Goal: Find specific page/section: Find specific page/section

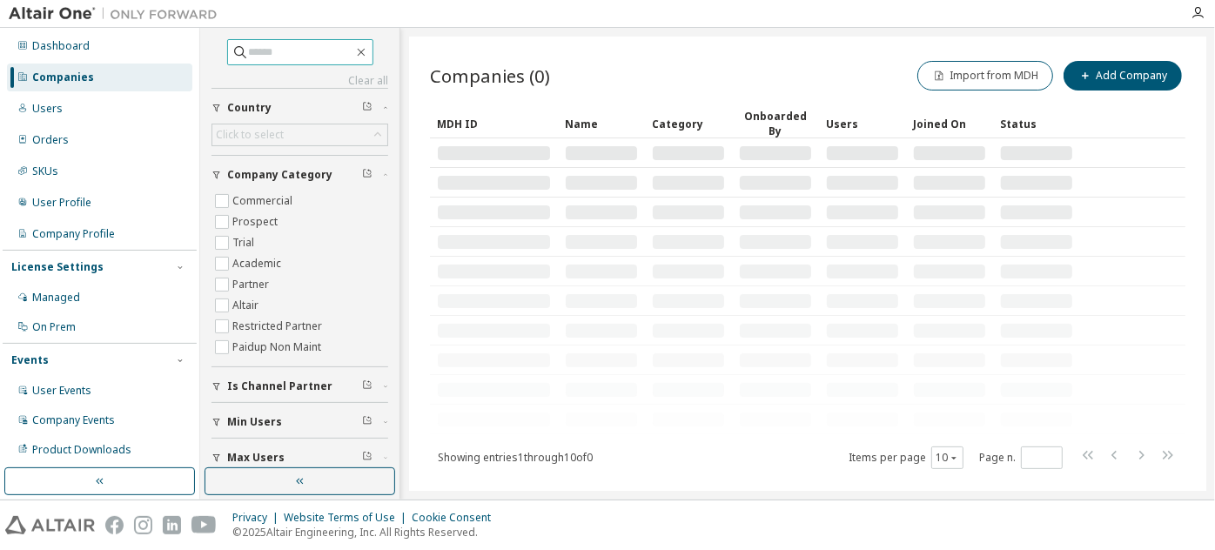
click at [315, 48] on input "text" at bounding box center [301, 52] width 104 height 17
paste input "**********"
type input "**********"
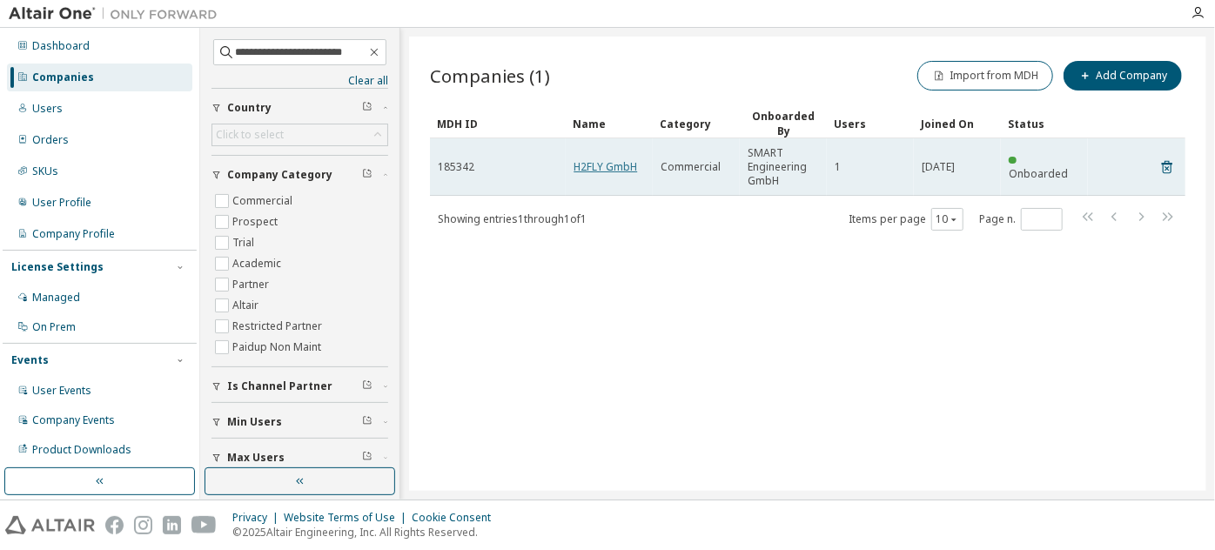
click at [600, 163] on link "H2FLY GmbH" at bounding box center [606, 166] width 64 height 15
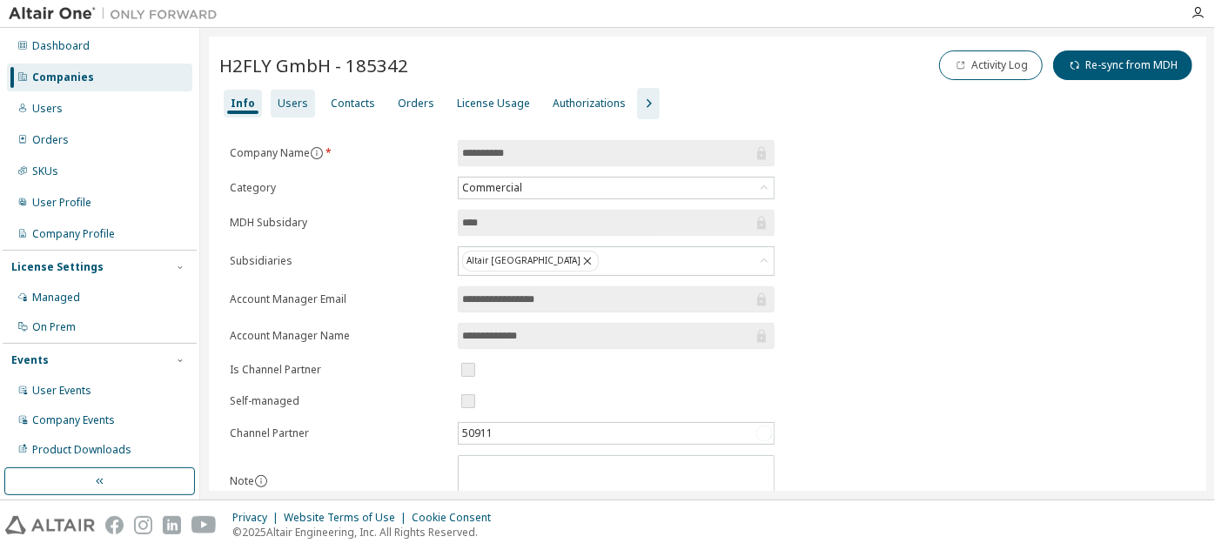
click at [298, 103] on div "Users" at bounding box center [293, 104] width 30 height 14
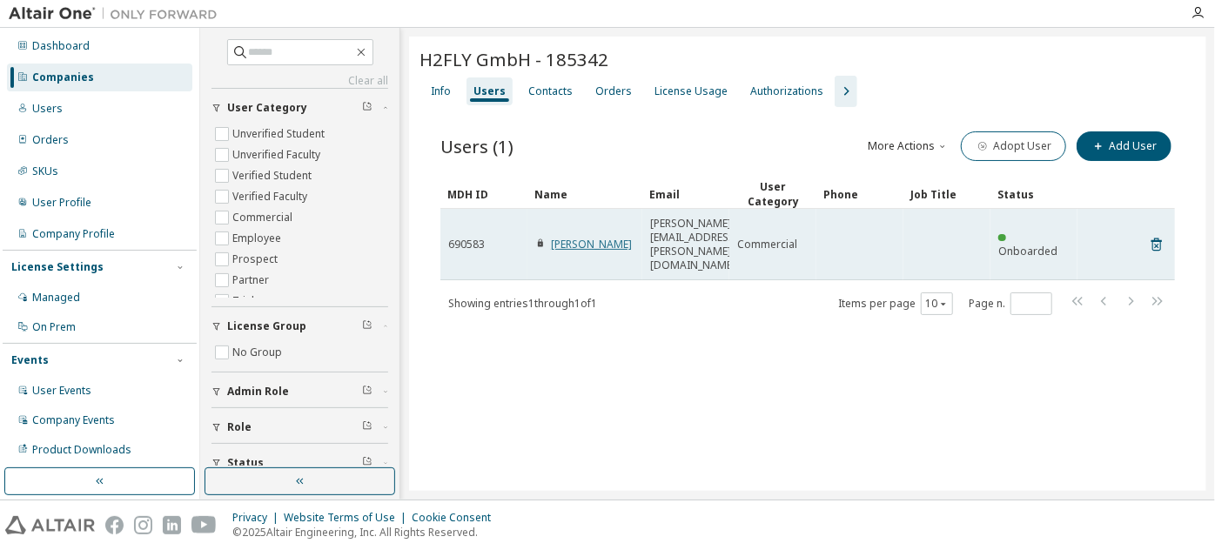
click at [567, 237] on link "[PERSON_NAME]" at bounding box center [591, 244] width 81 height 15
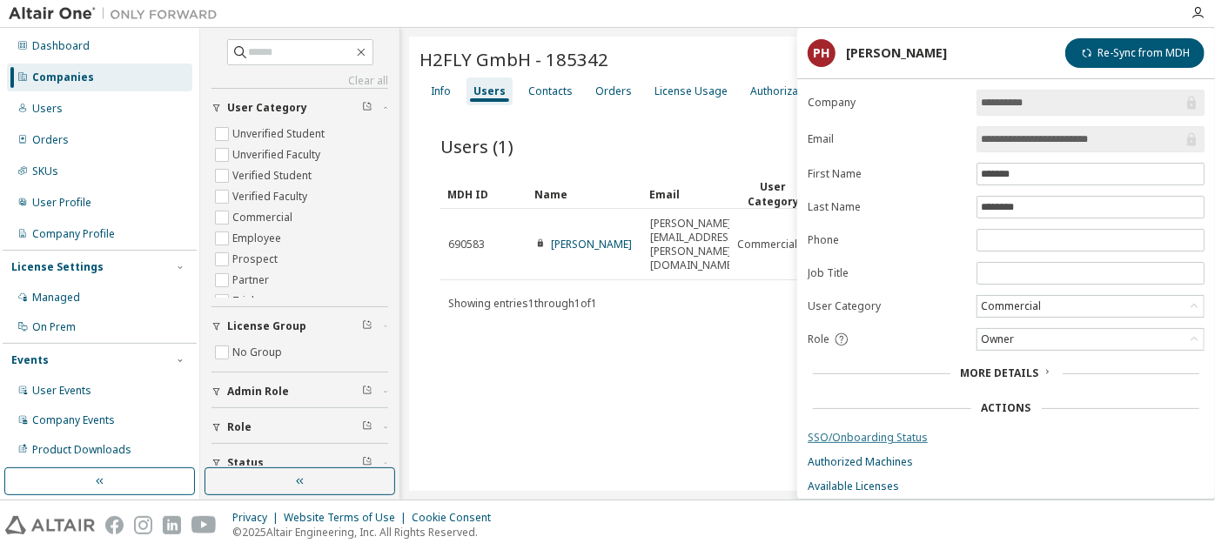
click at [870, 431] on link "SSO/Onboarding Status" at bounding box center [1006, 438] width 397 height 14
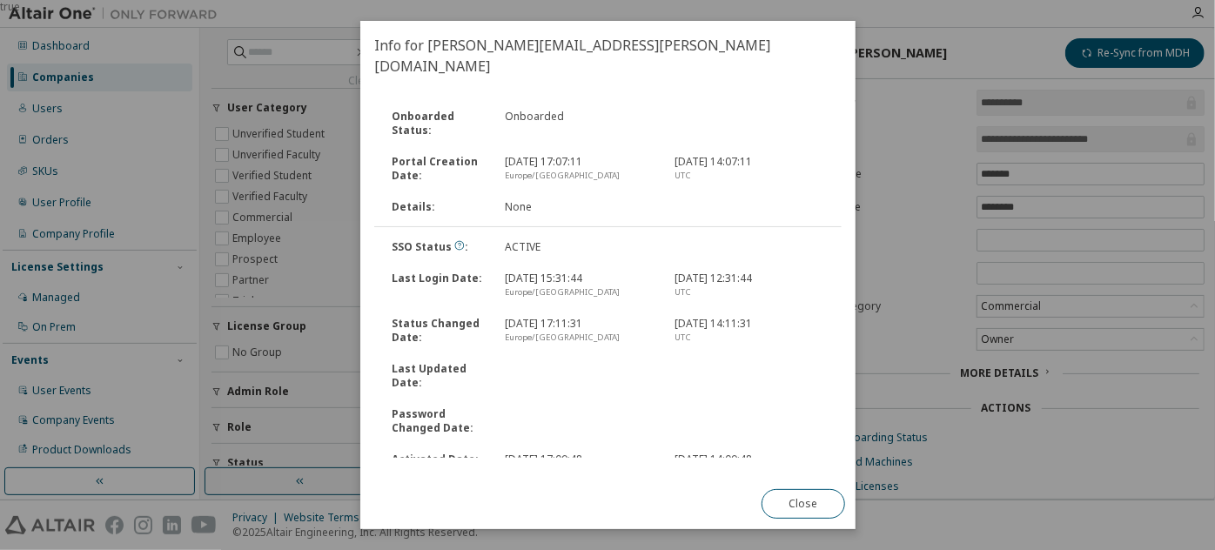
click at [936, 407] on div "true" at bounding box center [607, 275] width 1215 height 550
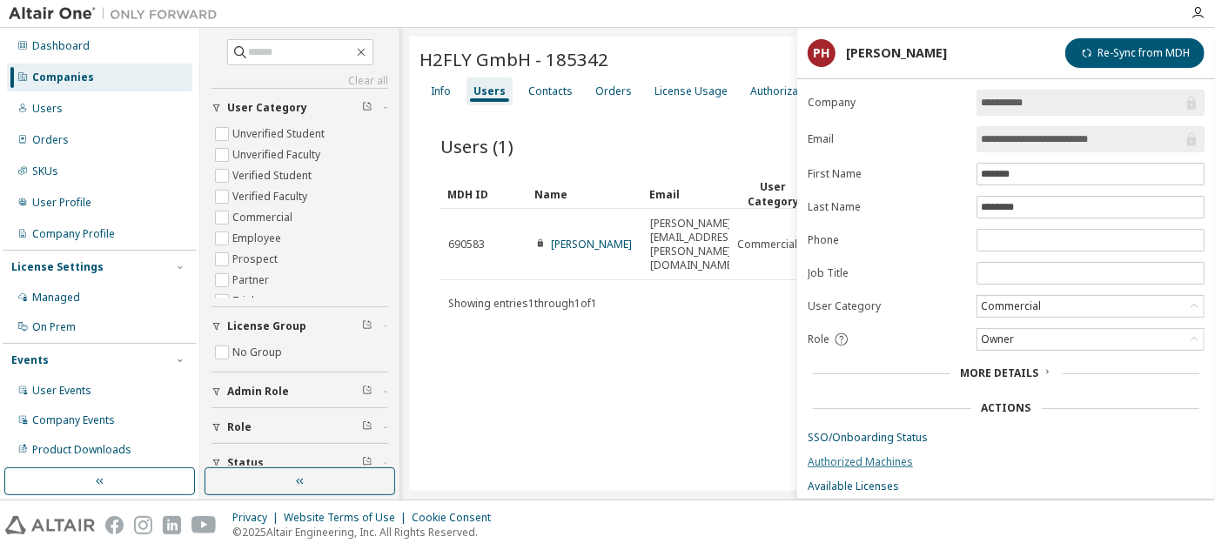
click at [871, 456] on link "Authorized Machines" at bounding box center [1006, 462] width 397 height 14
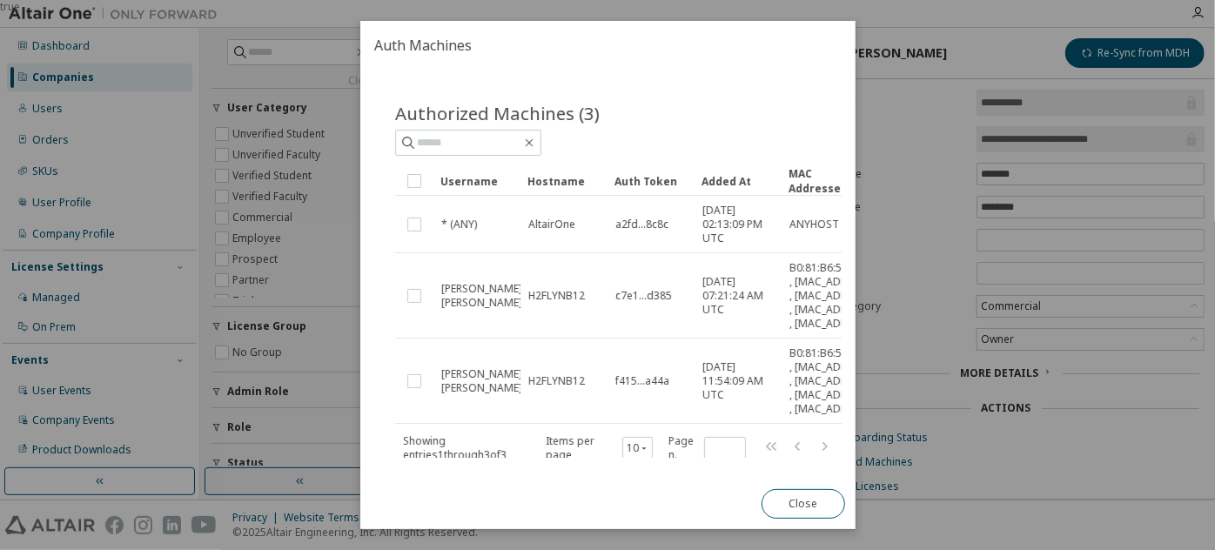
click at [466, 184] on div "Username" at bounding box center [476, 181] width 73 height 28
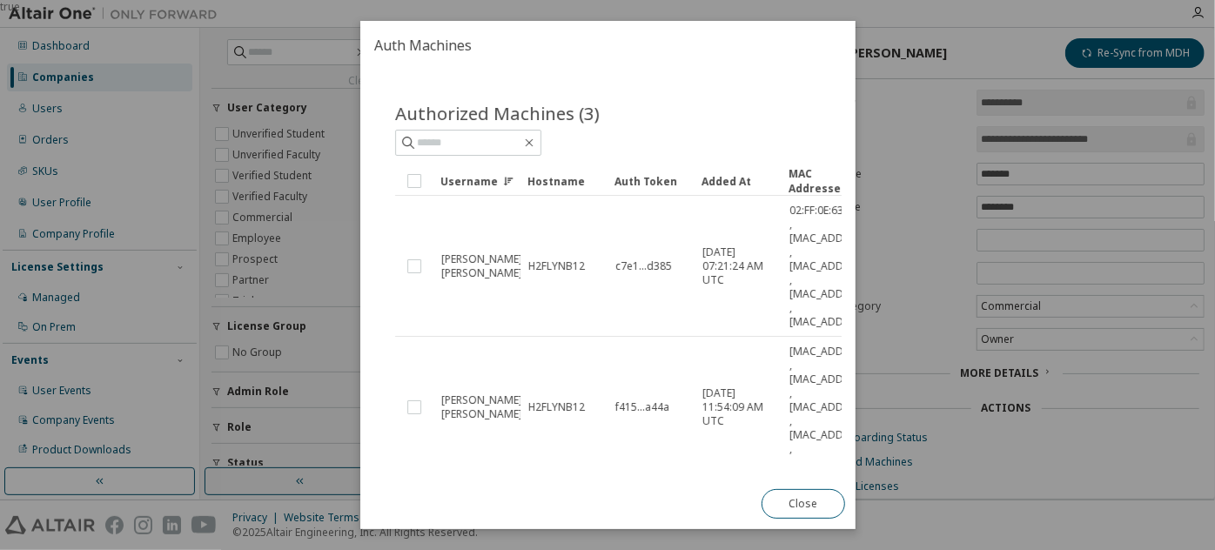
click at [466, 184] on div "Username" at bounding box center [476, 181] width 73 height 28
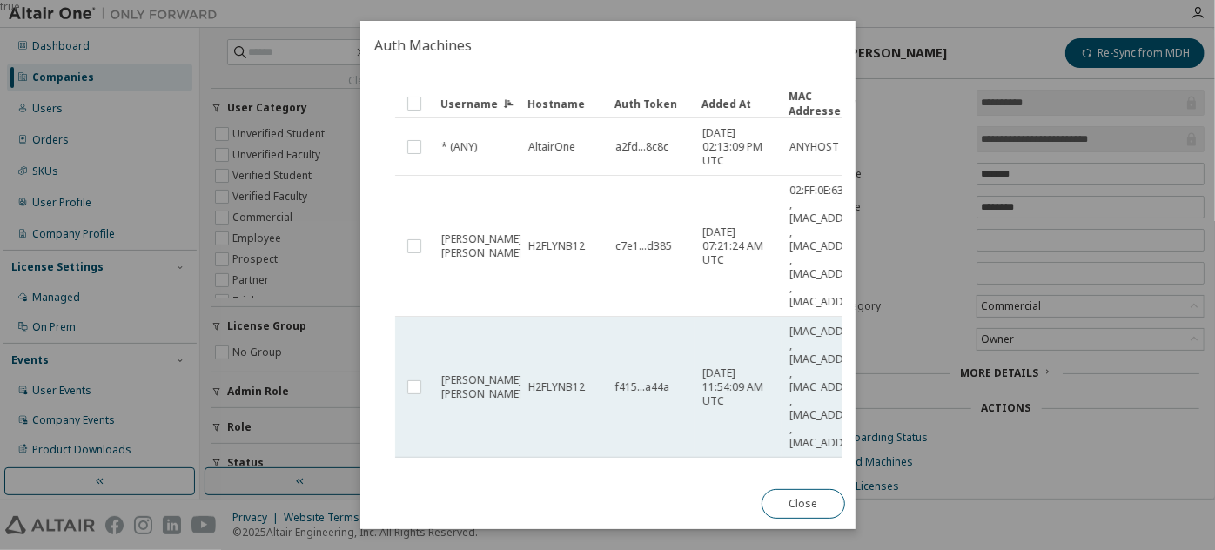
scroll to position [84, 0]
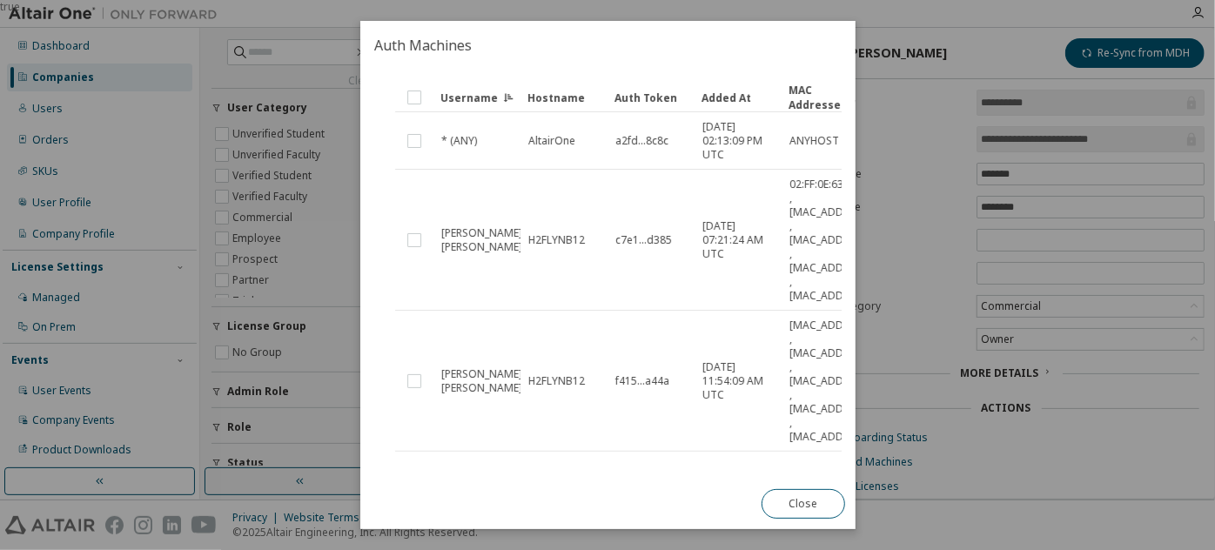
click at [648, 471] on icon "button" at bounding box center [643, 476] width 9 height 10
click at [649, 492] on div "100" at bounding box center [695, 497] width 139 height 21
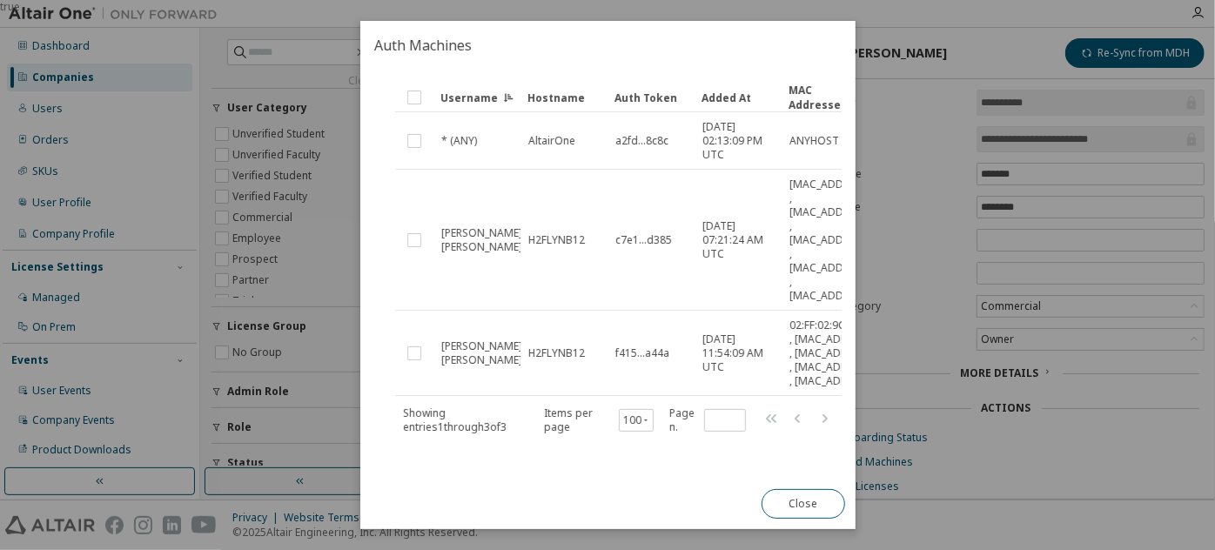
click at [487, 97] on div "Username" at bounding box center [476, 98] width 73 height 28
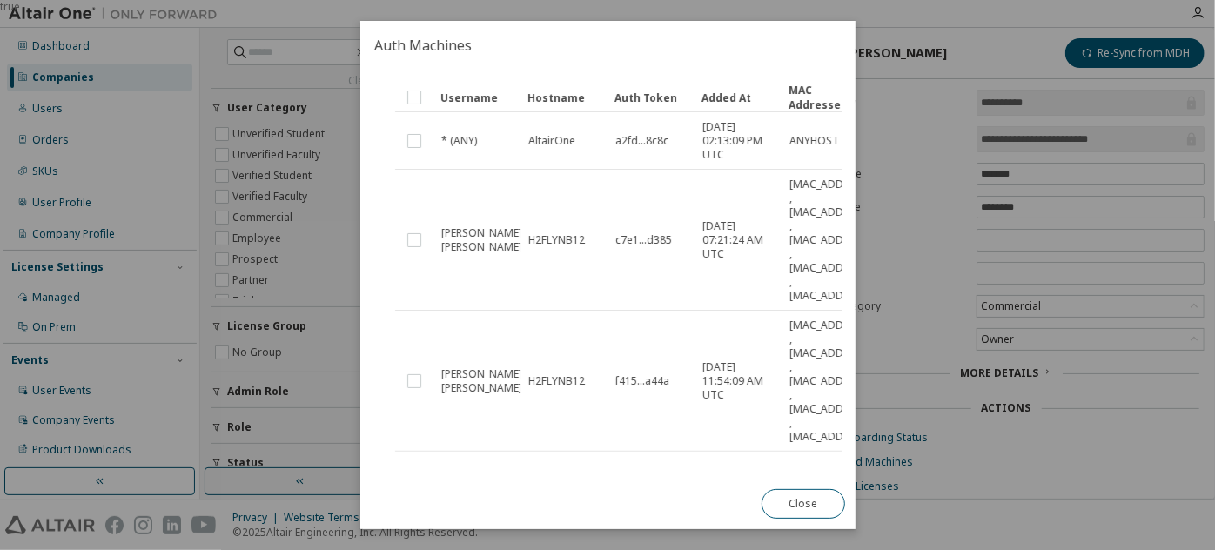
click at [487, 97] on div "Username" at bounding box center [476, 98] width 73 height 28
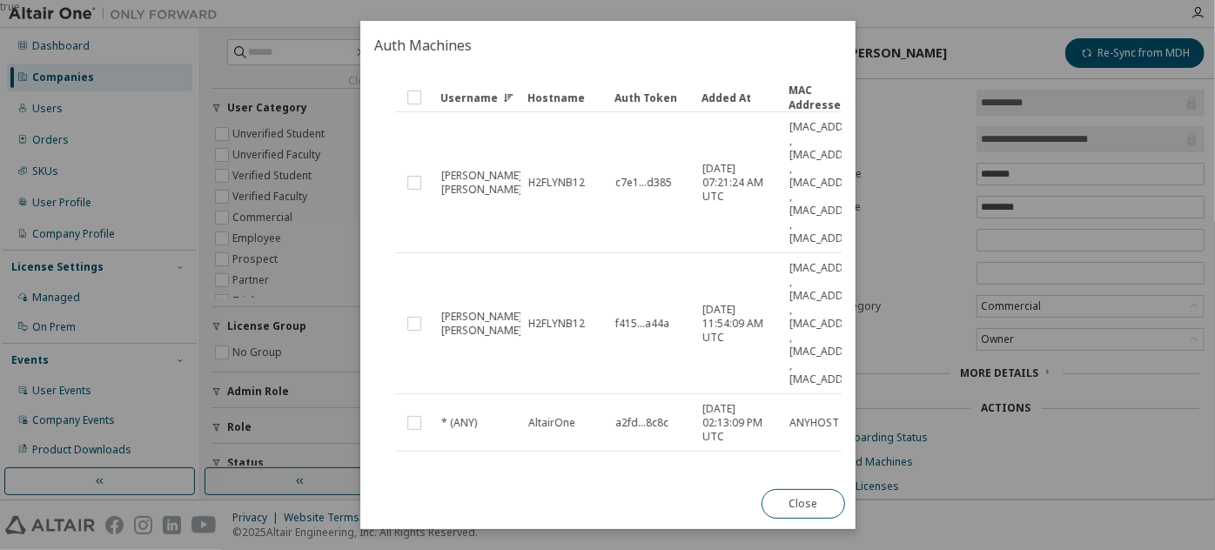
click at [503, 94] on icon at bounding box center [505, 98] width 4 height 9
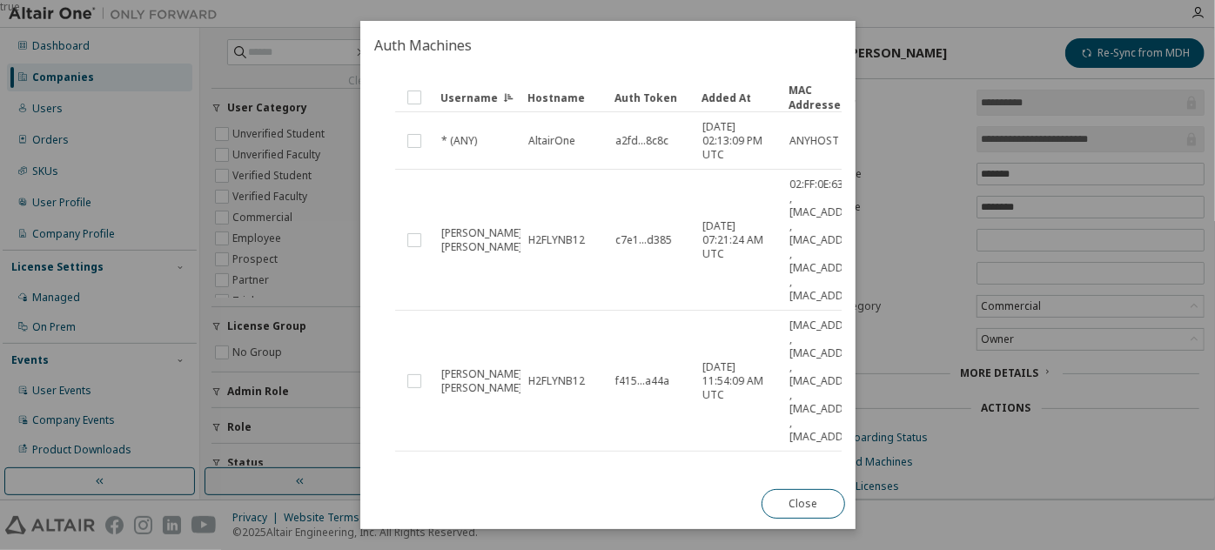
click at [503, 94] on icon at bounding box center [505, 98] width 4 height 9
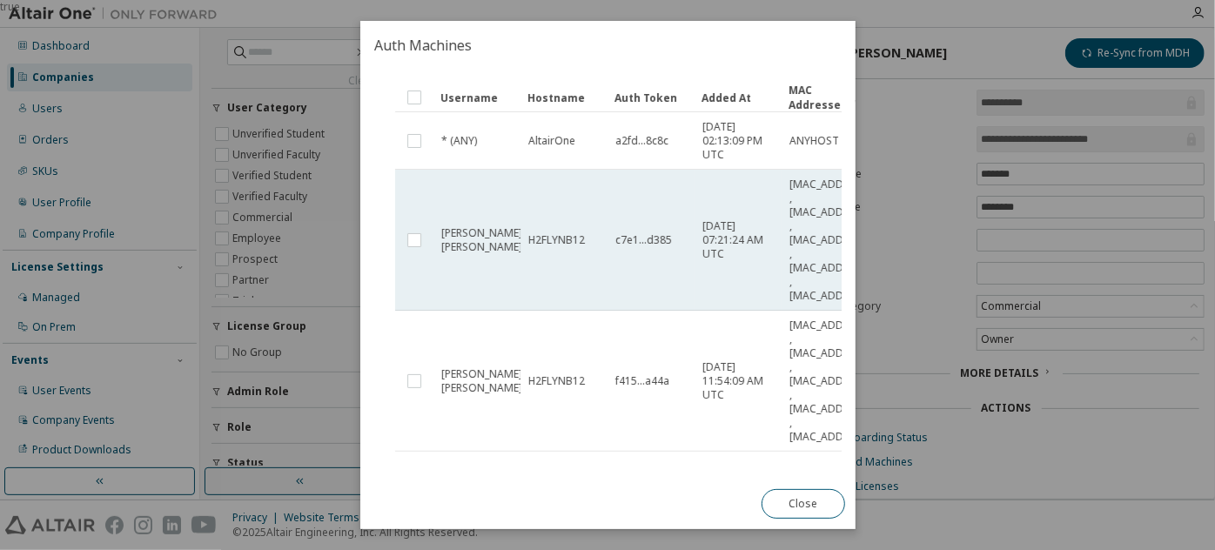
scroll to position [0, 0]
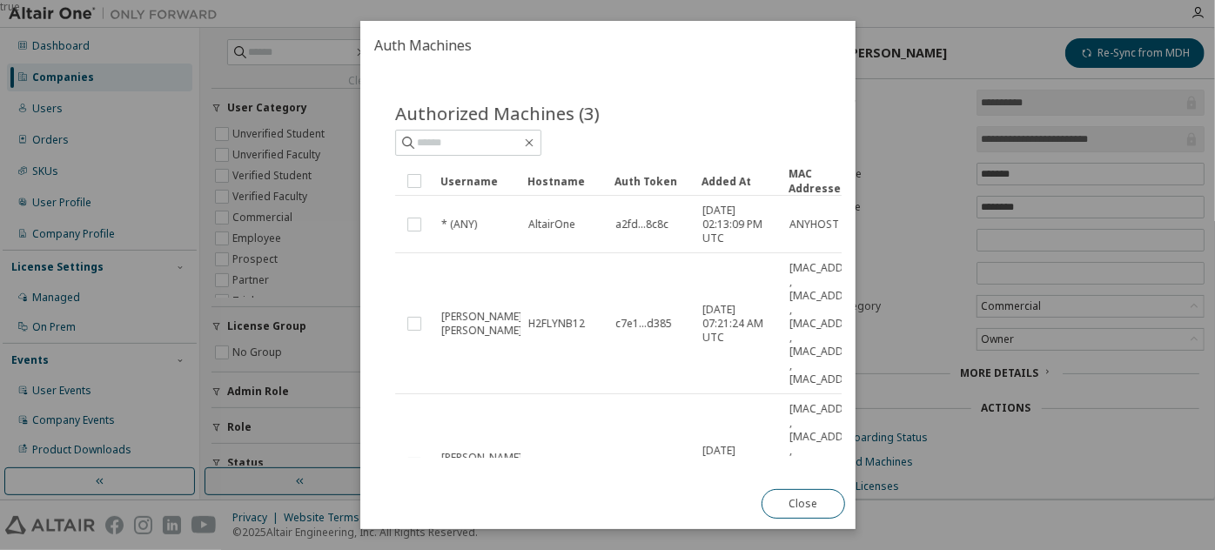
click at [917, 27] on div "true" at bounding box center [607, 275] width 1215 height 550
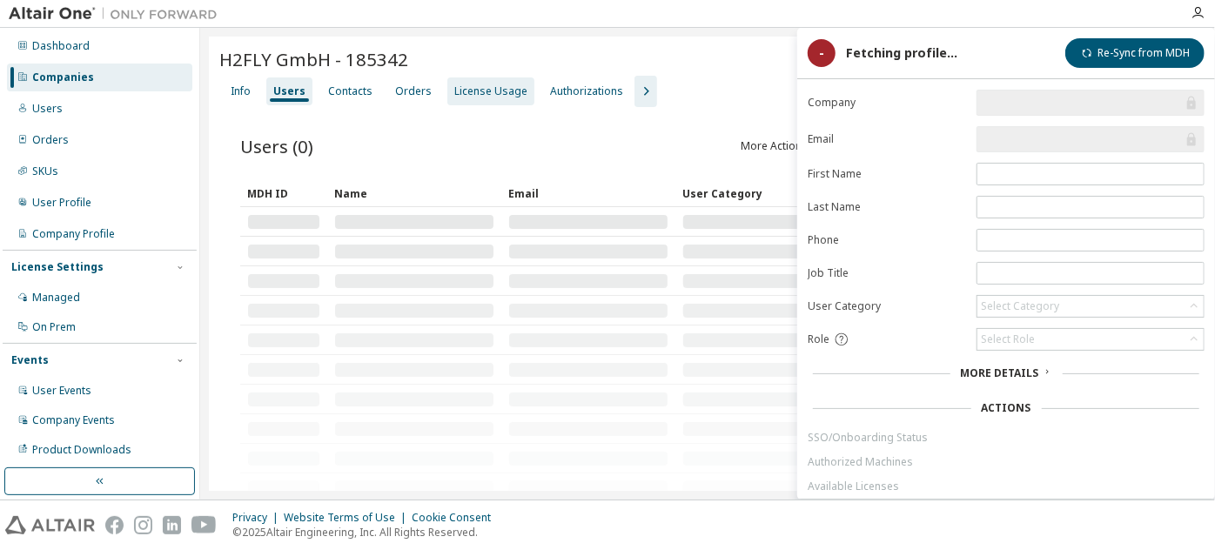
click at [498, 94] on div "License Usage" at bounding box center [490, 91] width 73 height 14
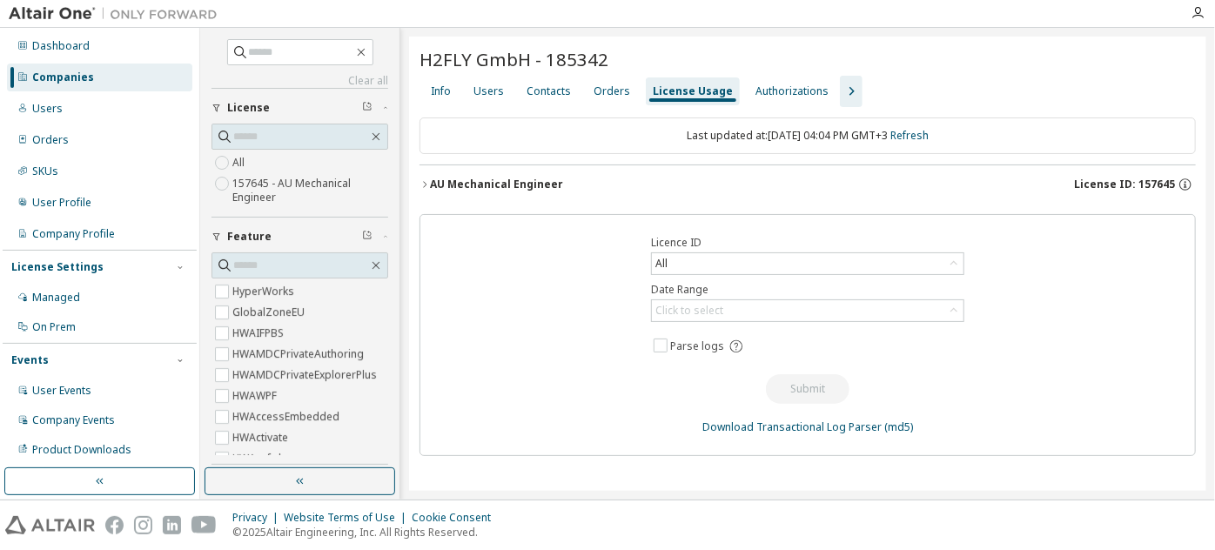
click at [507, 178] on div "AU Mechanical Engineer" at bounding box center [496, 185] width 133 height 14
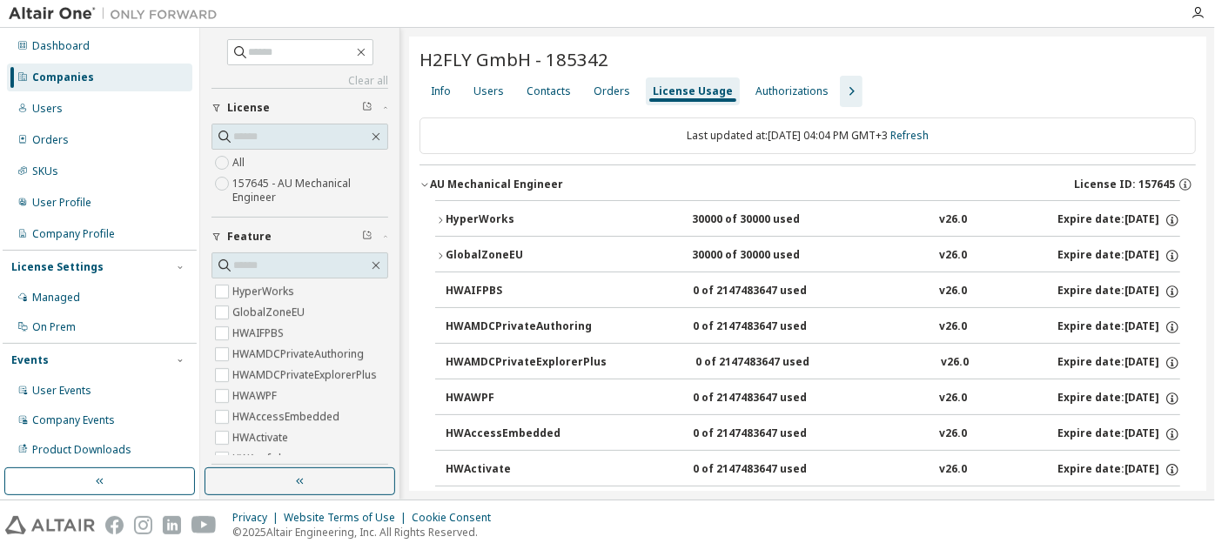
click at [447, 215] on div "HyperWorks" at bounding box center [524, 220] width 157 height 16
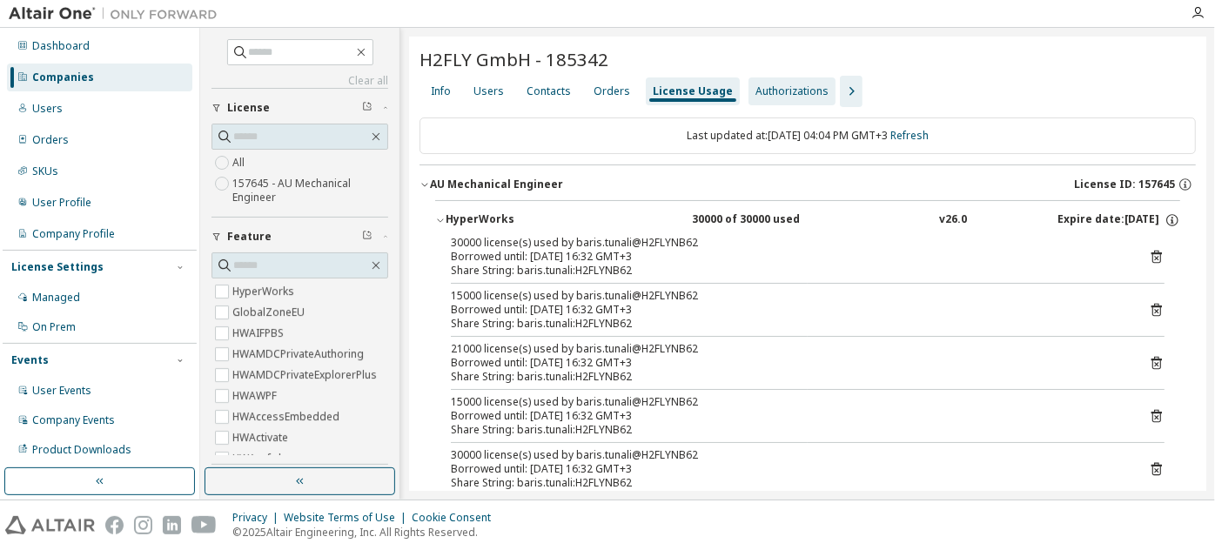
click at [794, 84] on div "Authorizations" at bounding box center [792, 91] width 73 height 14
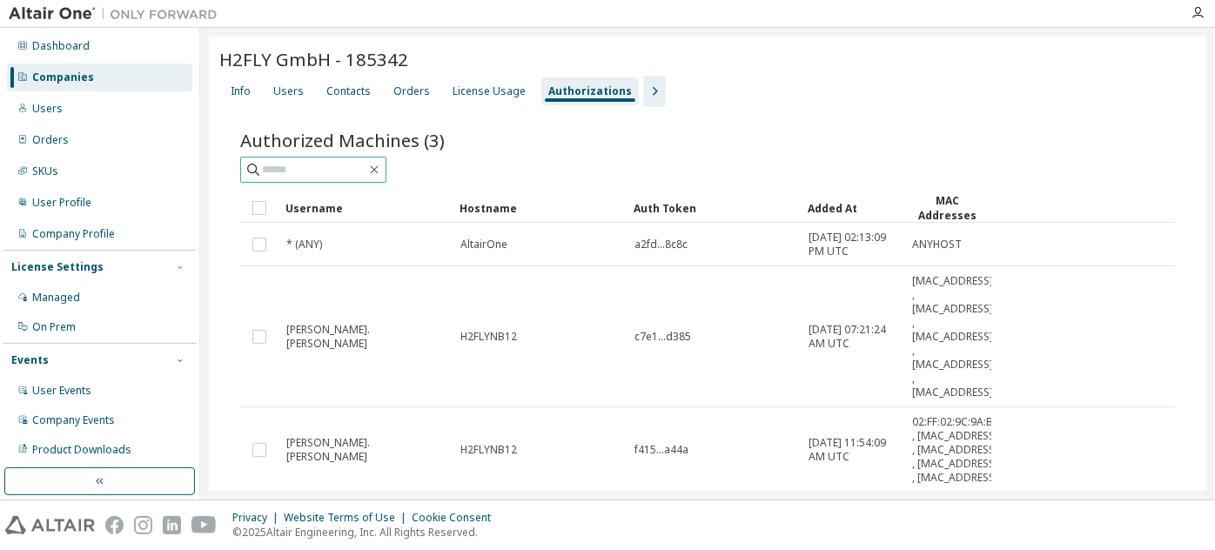
click at [346, 162] on input "text" at bounding box center [314, 169] width 104 height 17
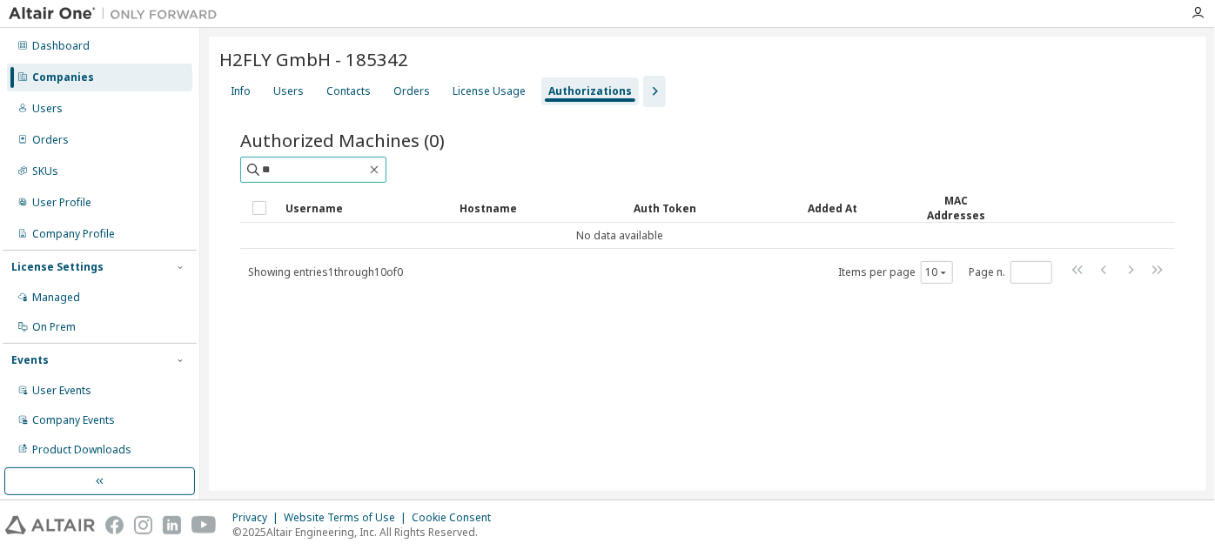
type input "*"
click at [474, 87] on div "License Usage" at bounding box center [489, 91] width 73 height 14
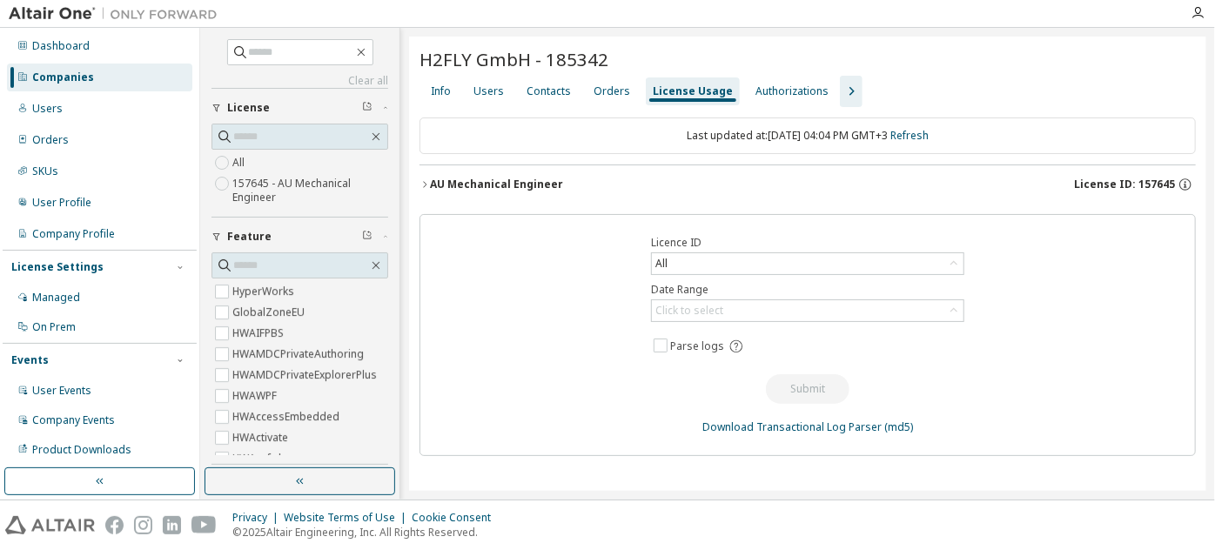
click at [432, 180] on div "AU Mechanical Engineer" at bounding box center [496, 185] width 133 height 14
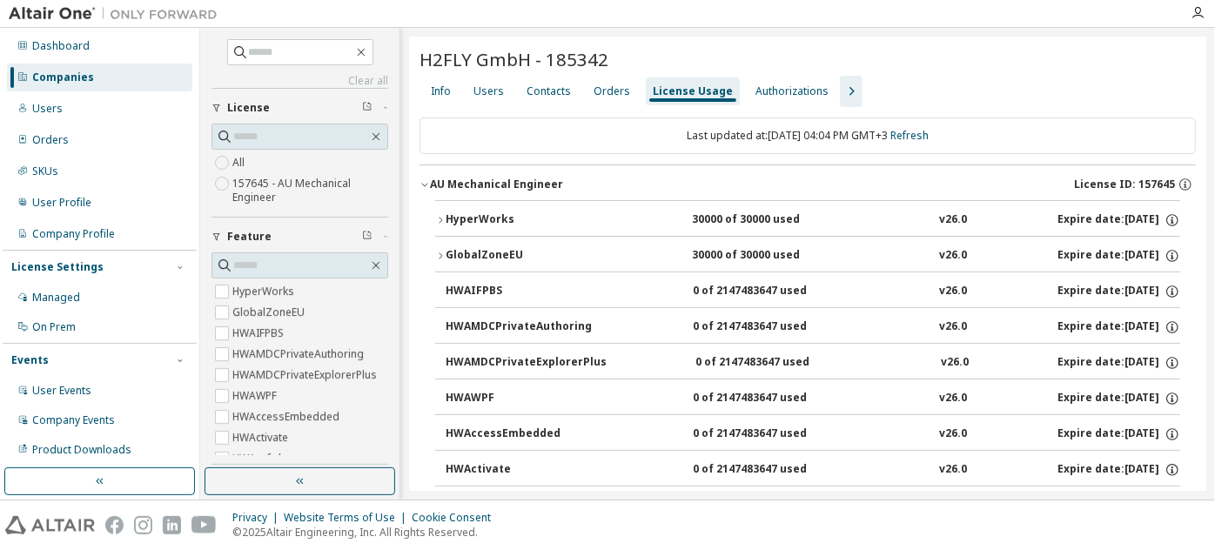
click at [470, 219] on div "HyperWorks" at bounding box center [524, 220] width 157 height 16
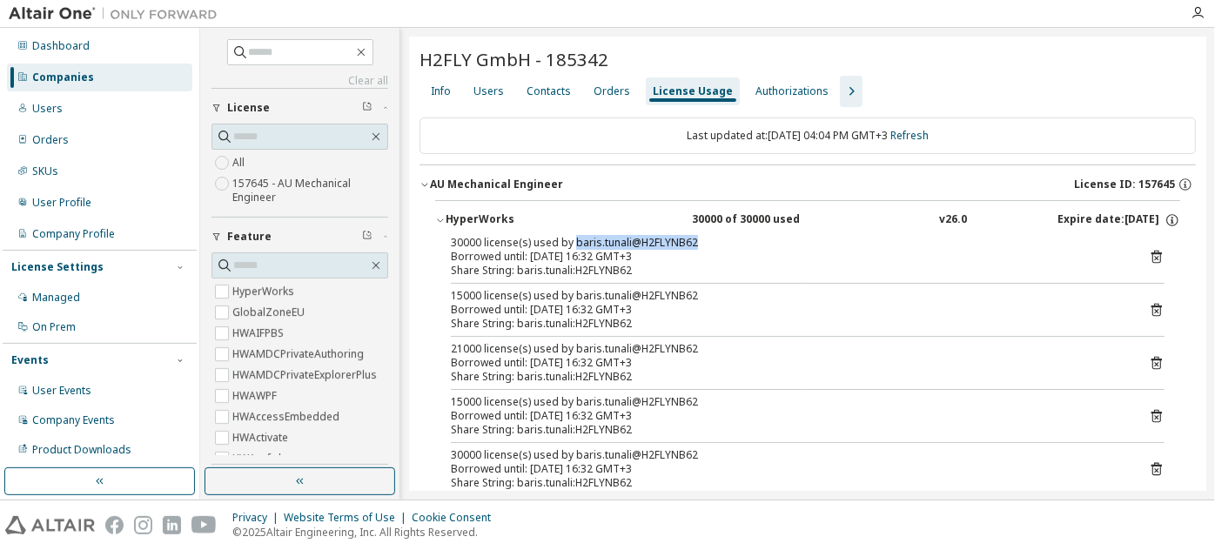
drag, startPoint x: 573, startPoint y: 241, endPoint x: 695, endPoint y: 242, distance: 121.9
click at [695, 242] on div "30000 license(s) used by baris.tunali@H2FLYNB62" at bounding box center [787, 243] width 672 height 14
copy div "baris.tunali@H2FLYNB62"
click at [768, 83] on div "Authorizations" at bounding box center [792, 91] width 87 height 28
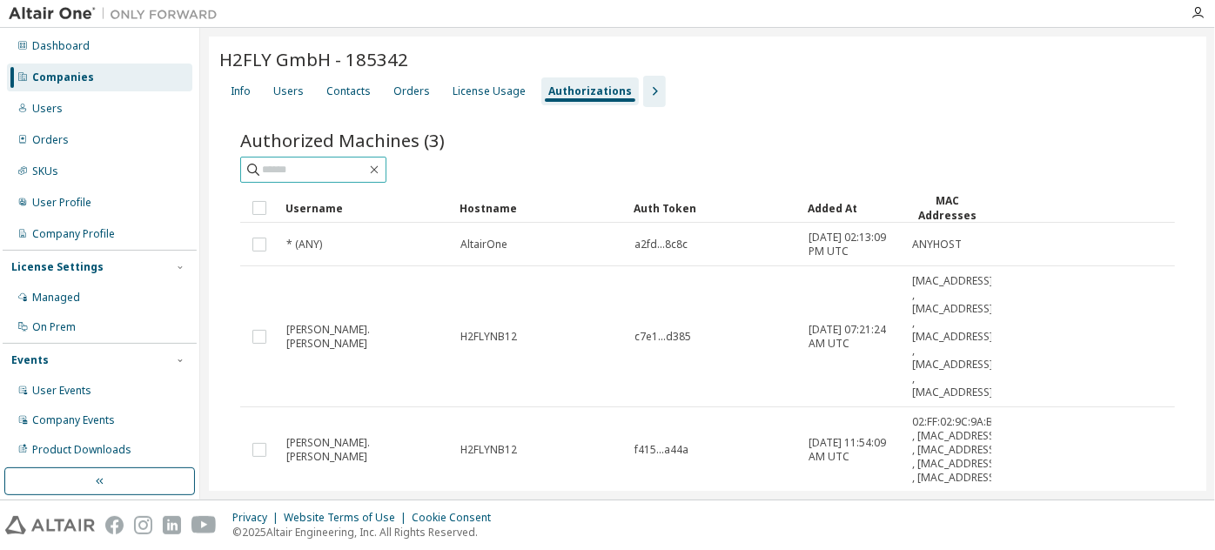
click at [343, 170] on input "text" at bounding box center [314, 169] width 104 height 17
paste input "**********"
type input "**********"
click at [279, 87] on div "Users" at bounding box center [288, 91] width 30 height 14
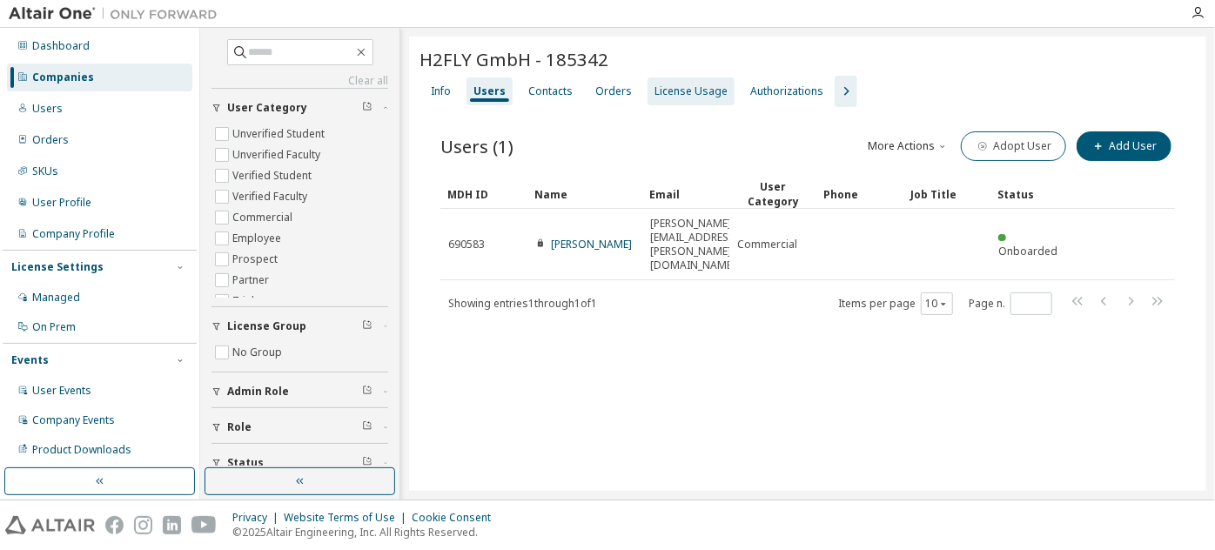
click at [691, 90] on div "License Usage" at bounding box center [691, 91] width 73 height 14
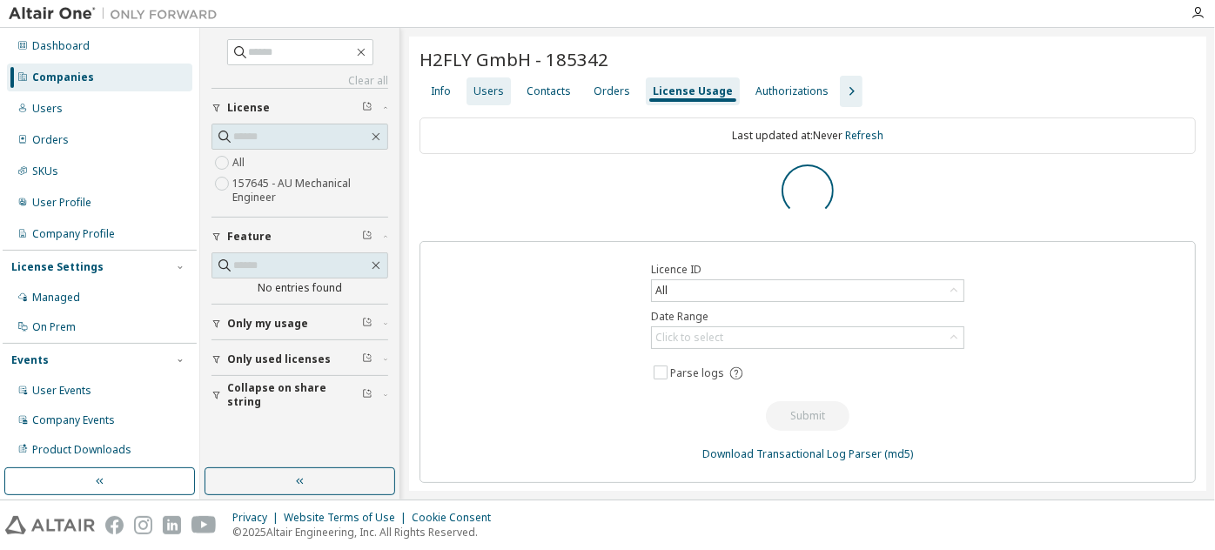
click at [490, 88] on div "Users" at bounding box center [489, 91] width 30 height 14
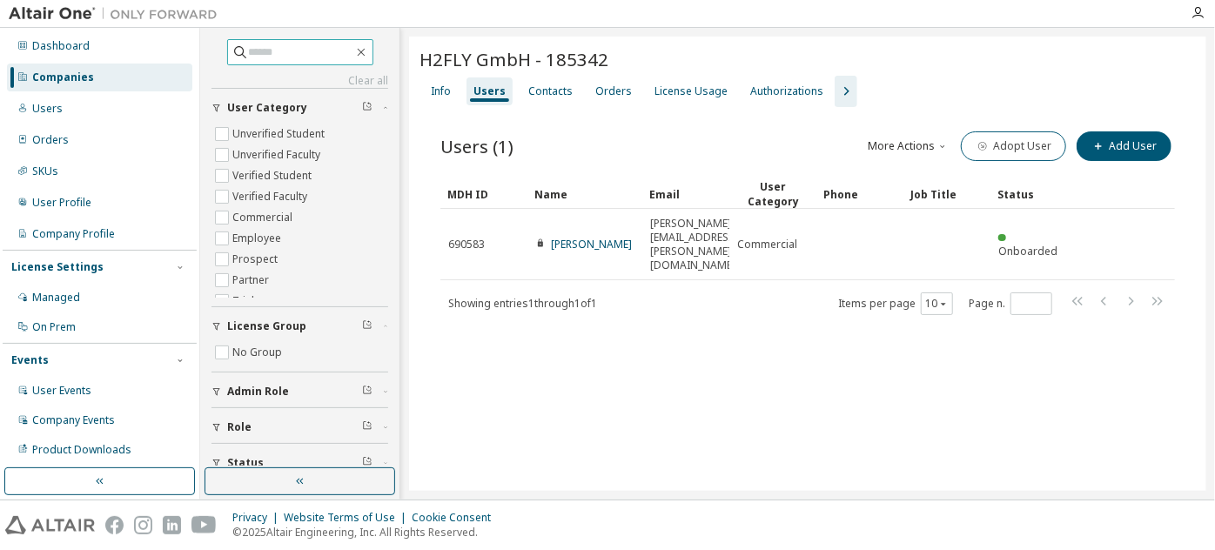
click at [328, 45] on input "text" at bounding box center [301, 52] width 104 height 17
click at [84, 74] on div "Companies" at bounding box center [63, 78] width 62 height 14
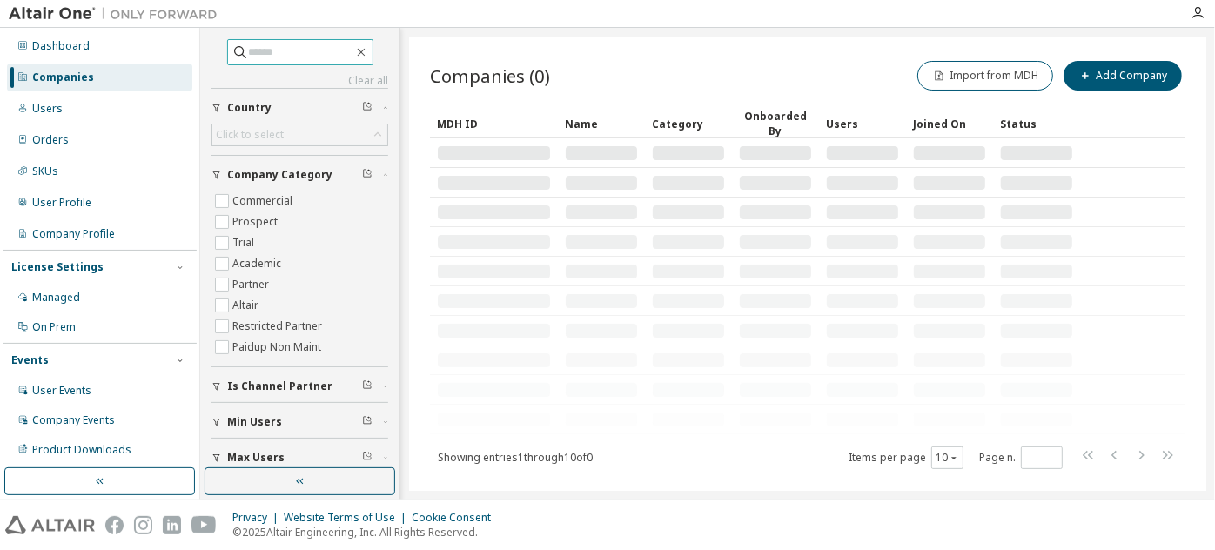
click at [277, 54] on input "text" at bounding box center [301, 52] width 104 height 17
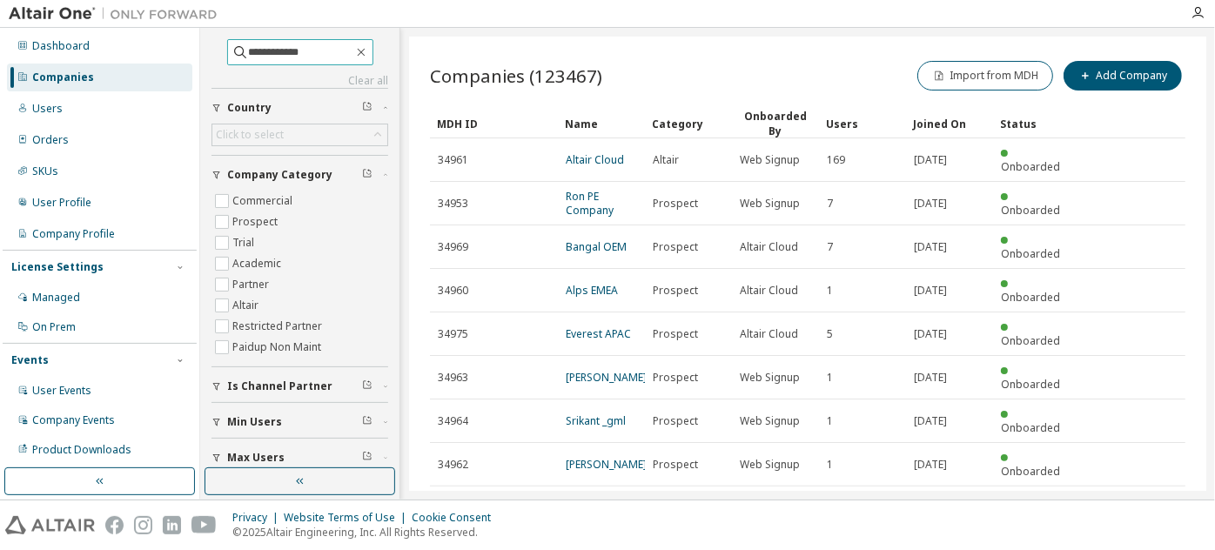
type input "**********"
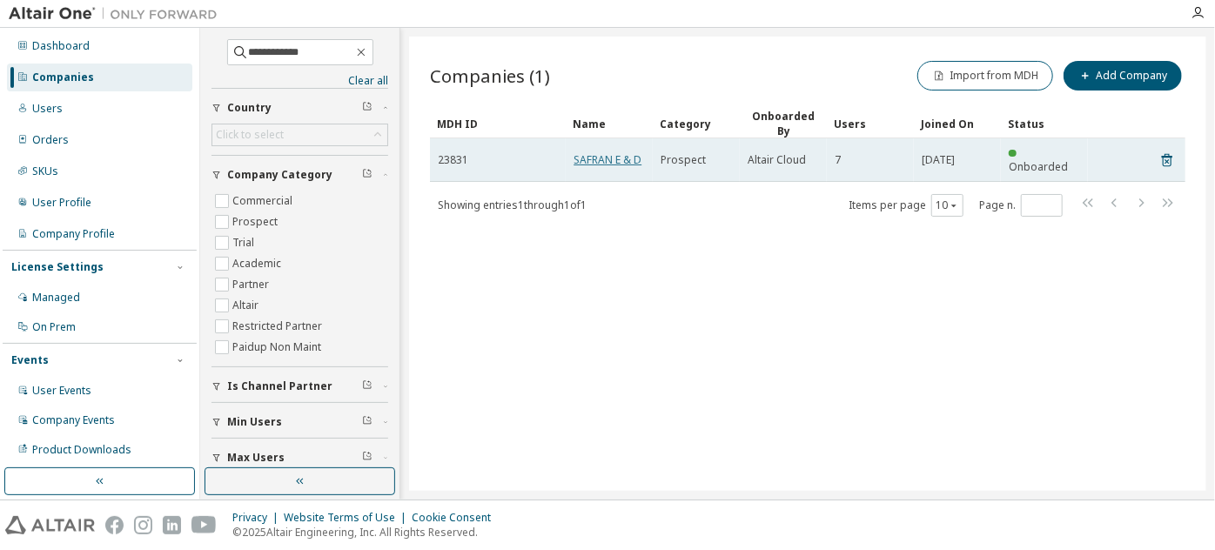
click at [616, 157] on link "SAFRAN E & D" at bounding box center [608, 159] width 68 height 15
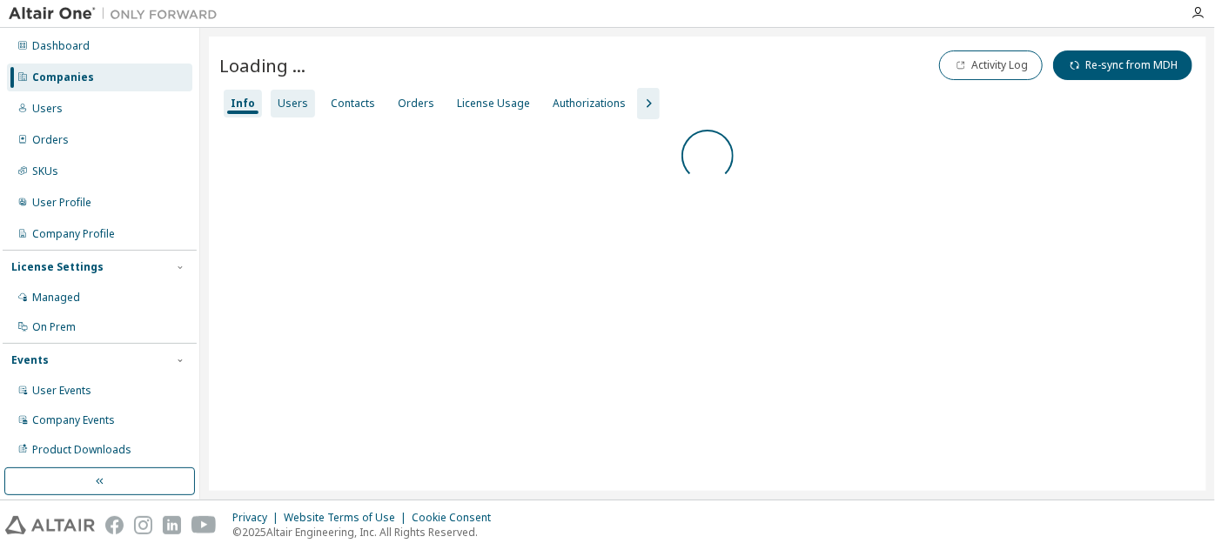
click at [292, 99] on div "Users" at bounding box center [293, 104] width 30 height 14
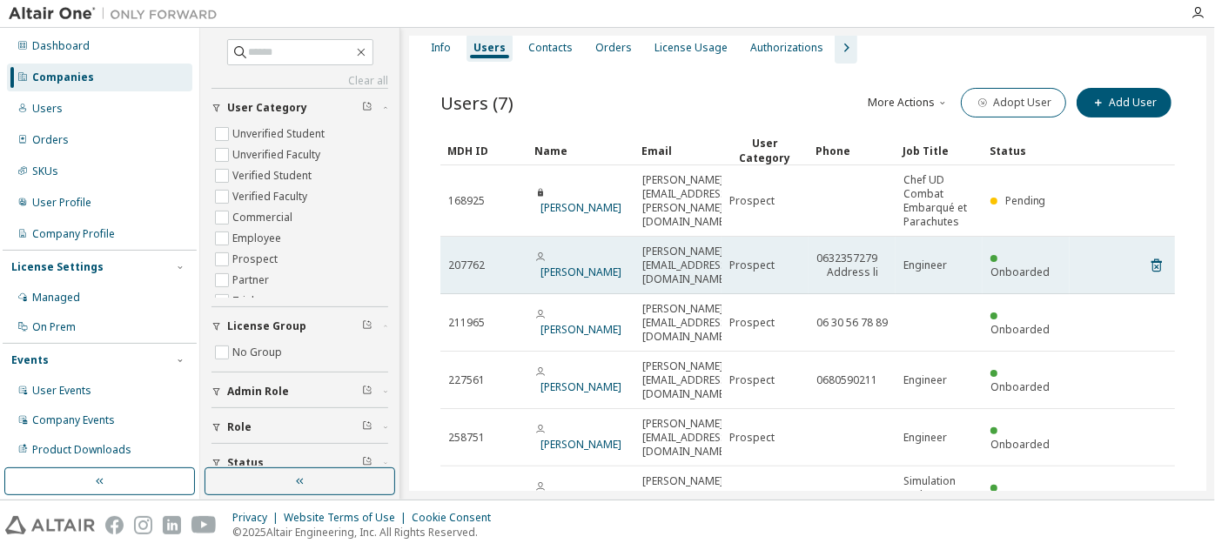
scroll to position [39, 0]
